Goal: Task Accomplishment & Management: Use online tool/utility

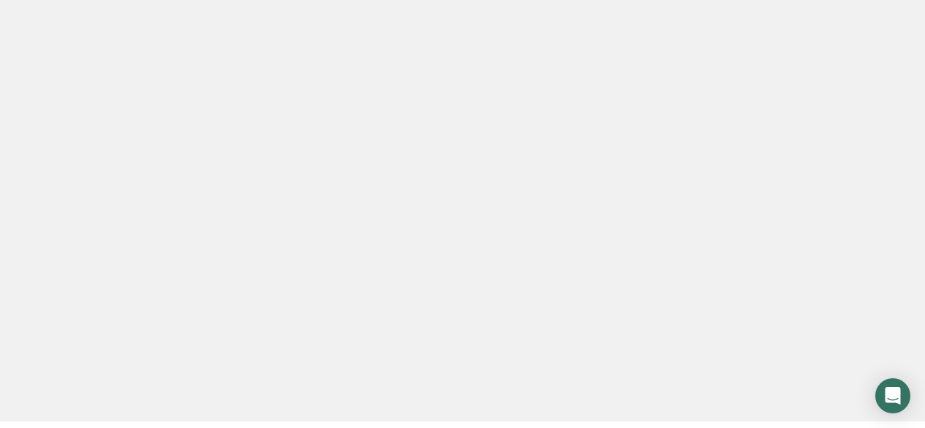
scroll to position [63, 0]
